Goal: Task Accomplishment & Management: Use online tool/utility

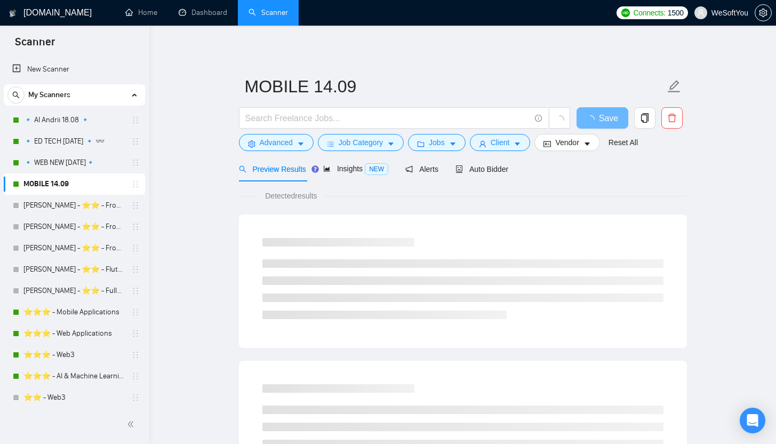
click at [45, 20] on h1 "[DOMAIN_NAME]" at bounding box center [57, 13] width 68 height 26
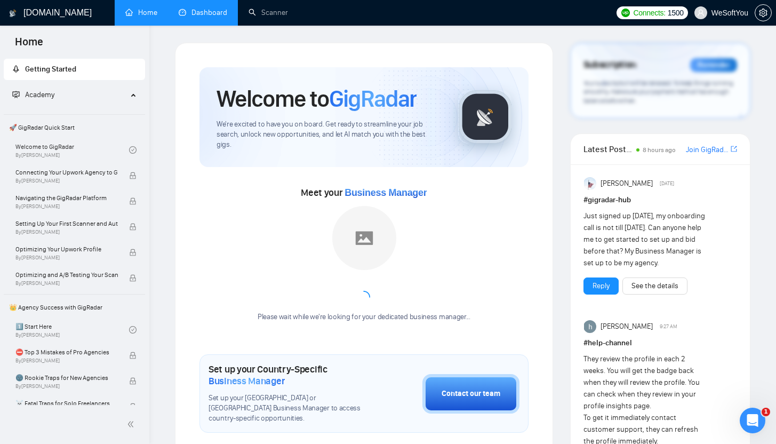
click at [195, 8] on link "Dashboard" at bounding box center [203, 12] width 49 height 9
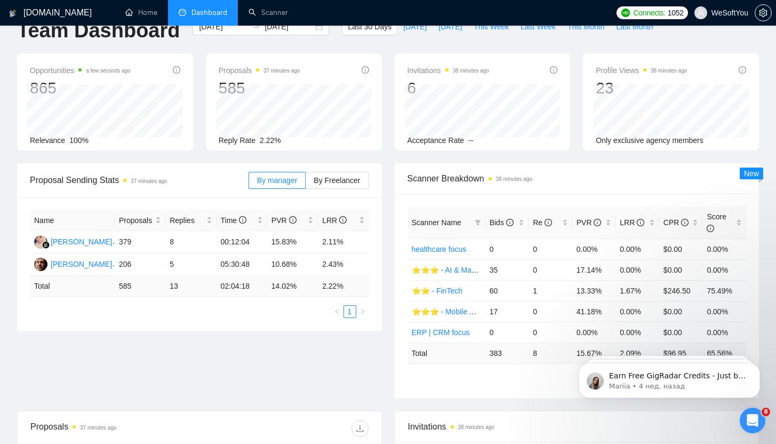
scroll to position [39, 0]
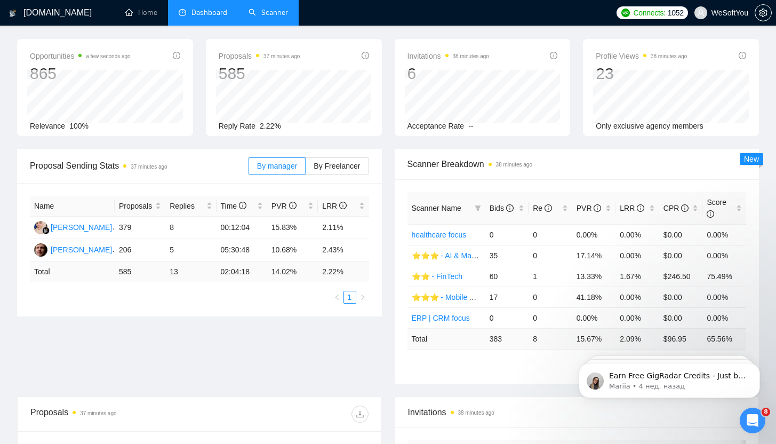
click at [266, 15] on link "Scanner" at bounding box center [267, 12] width 39 height 9
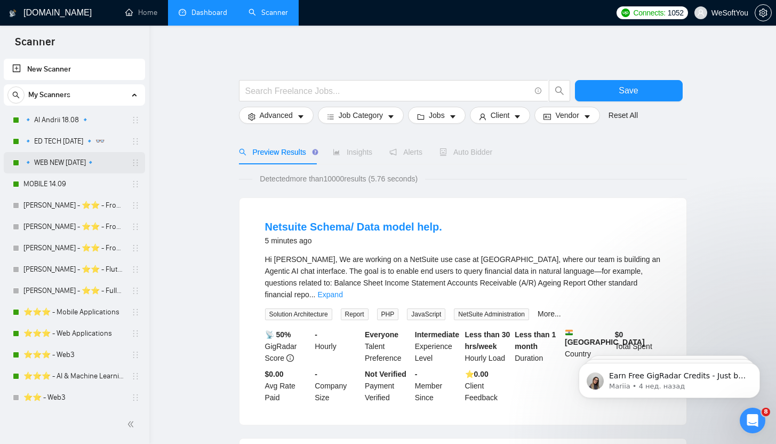
click at [87, 167] on link "🔹 WEB NEW [DATE]🔹" at bounding box center [73, 162] width 101 height 21
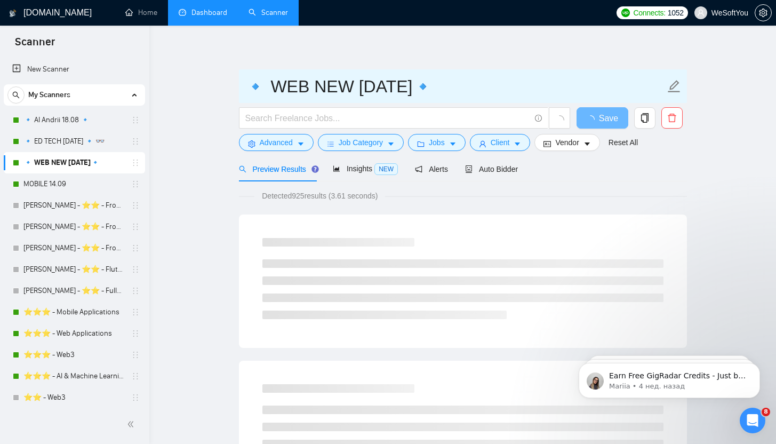
drag, startPoint x: 258, startPoint y: 86, endPoint x: 245, endPoint y: 84, distance: 13.0
click at [245, 84] on input "🔹 WEB NEW [DATE]🔹" at bounding box center [455, 86] width 420 height 27
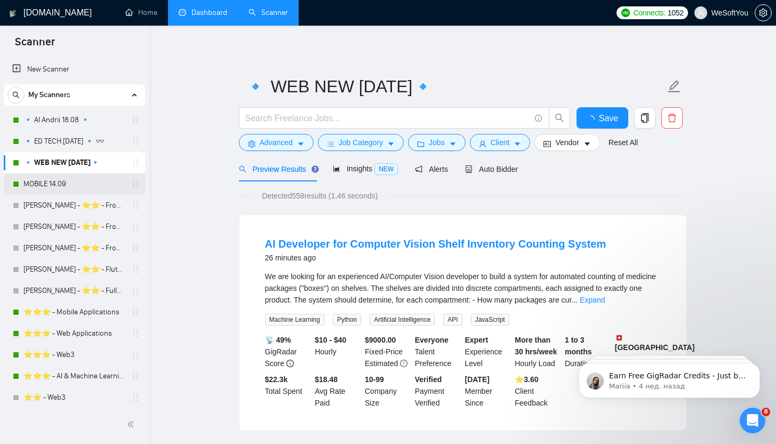
click at [86, 187] on link "MOBILE 14.09" at bounding box center [73, 183] width 101 height 21
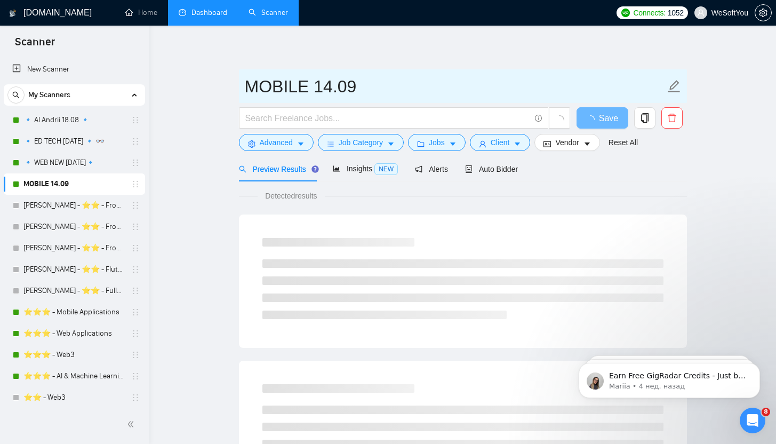
click at [388, 81] on input "MOBILE 14.09" at bounding box center [455, 86] width 420 height 27
paste input "🔹"
click at [246, 83] on input "MOBILE 14.09 🔹" at bounding box center [455, 86] width 420 height 27
paste input "🔹"
type input "🔹 MOBILE 14.09 🔹"
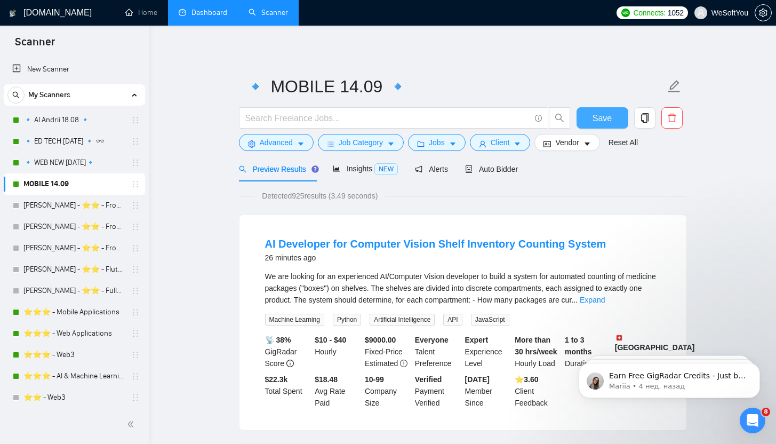
click at [606, 118] on span "Save" at bounding box center [601, 117] width 19 height 13
click at [296, 141] on button "Advanced" at bounding box center [276, 142] width 75 height 17
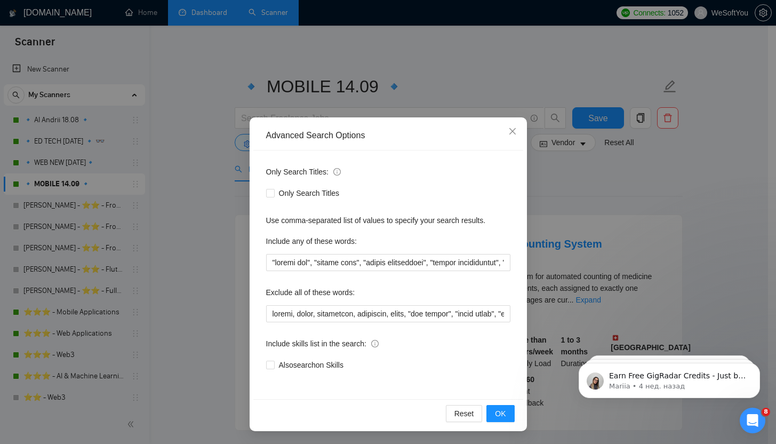
click at [201, 208] on div "Advanced Search Options Only Search Titles: Only Search Titles Use comma-separa…" at bounding box center [388, 222] width 776 height 444
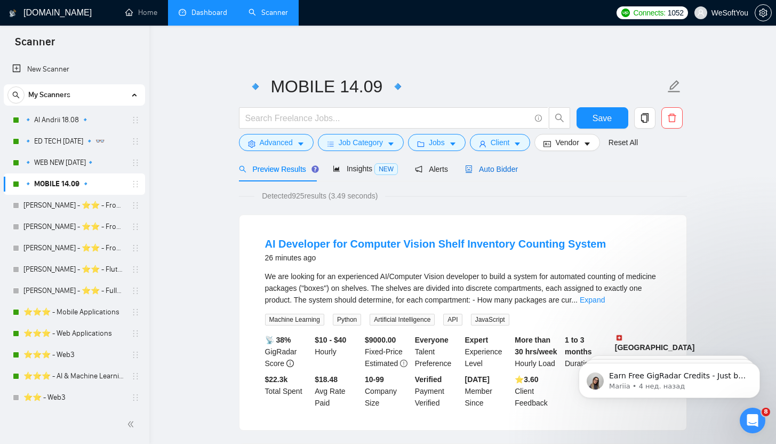
click at [484, 166] on span "Auto Bidder" at bounding box center [491, 169] width 53 height 9
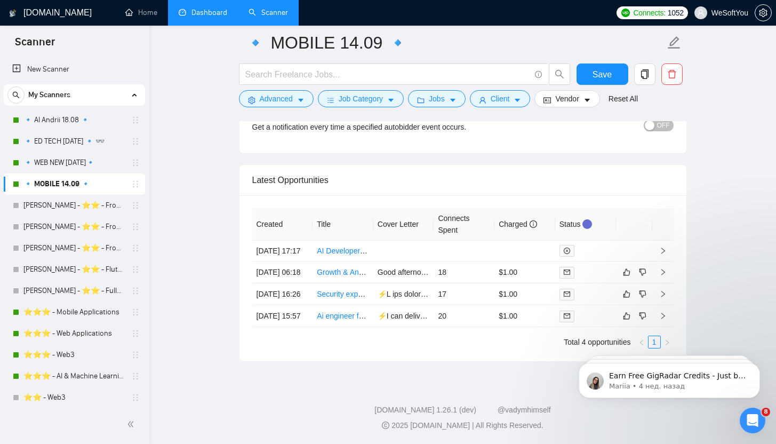
scroll to position [2653, 0]
click at [63, 125] on link "🔹 AI Andrii 18.08 🔹" at bounding box center [73, 119] width 101 height 21
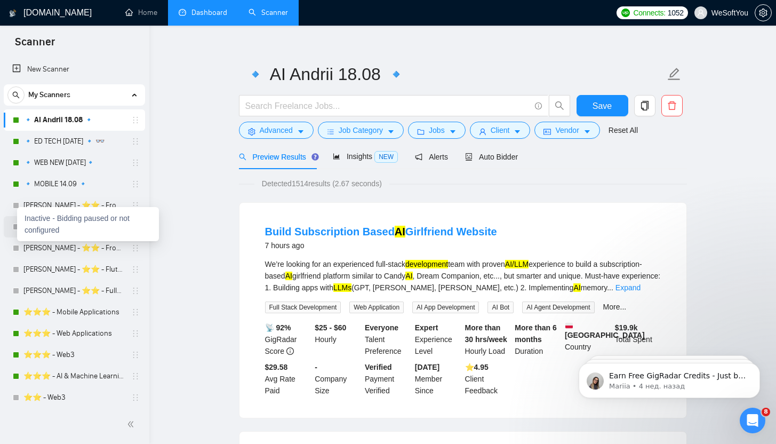
scroll to position [14, 0]
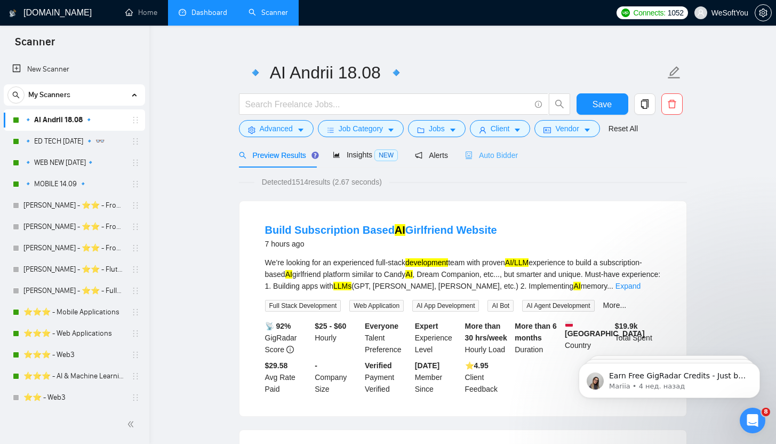
click at [486, 148] on div "Auto Bidder" at bounding box center [491, 154] width 53 height 25
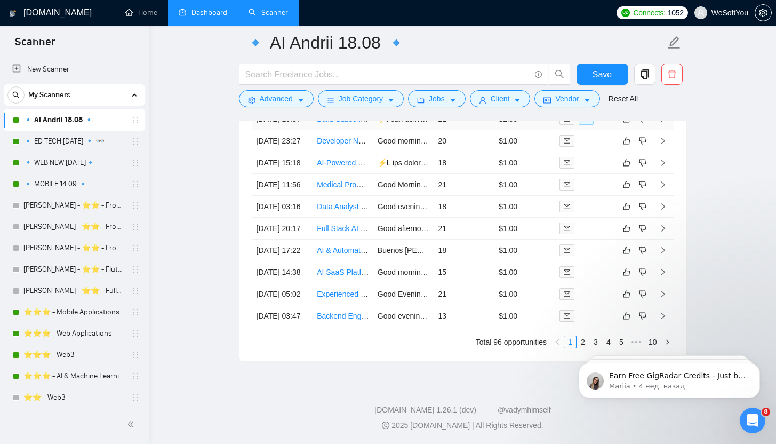
scroll to position [2690, 0]
click at [98, 141] on link "🔹 ED TECH [DATE] 🔹 👓" at bounding box center [73, 141] width 101 height 21
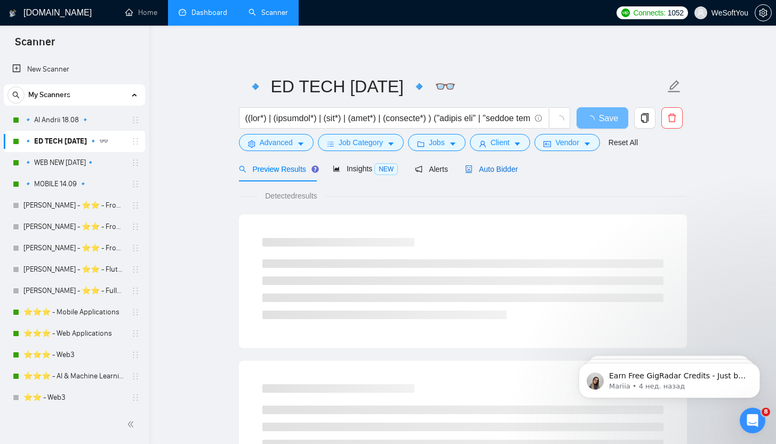
click at [483, 165] on span "Auto Bidder" at bounding box center [491, 169] width 53 height 9
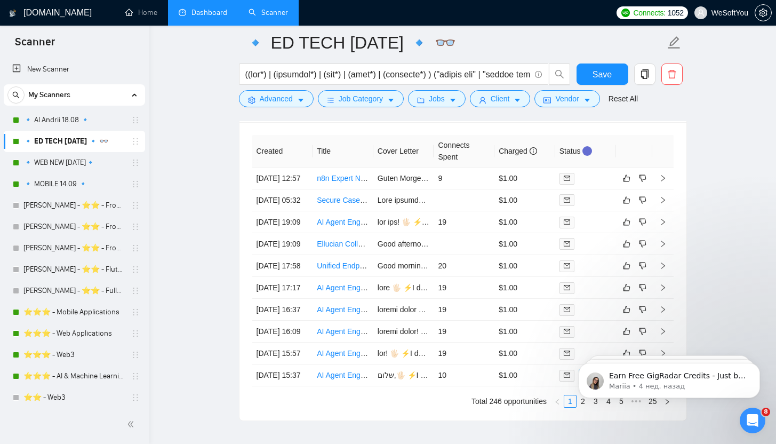
scroll to position [2684, 0]
